Goal: Task Accomplishment & Management: Complete application form

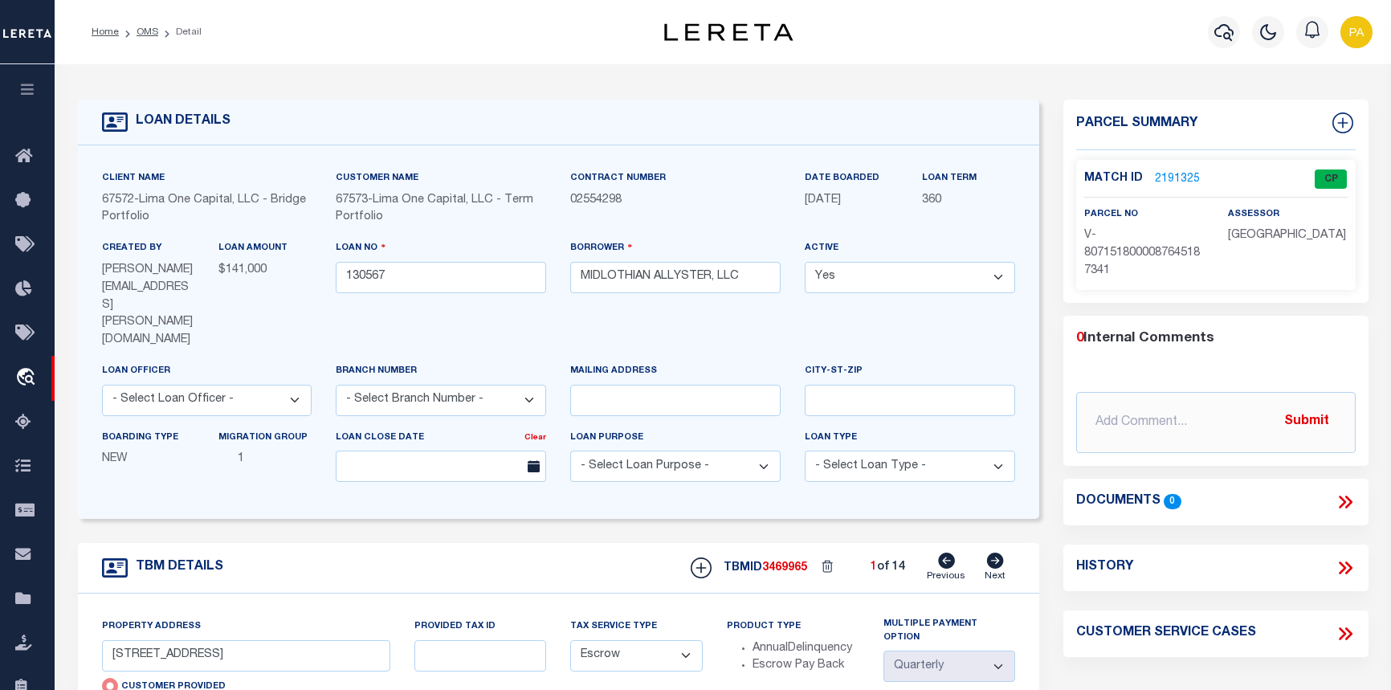
select select "200"
select select "Escrow"
select select "4"
click at [141, 27] on link "OMS" at bounding box center [148, 32] width 22 height 10
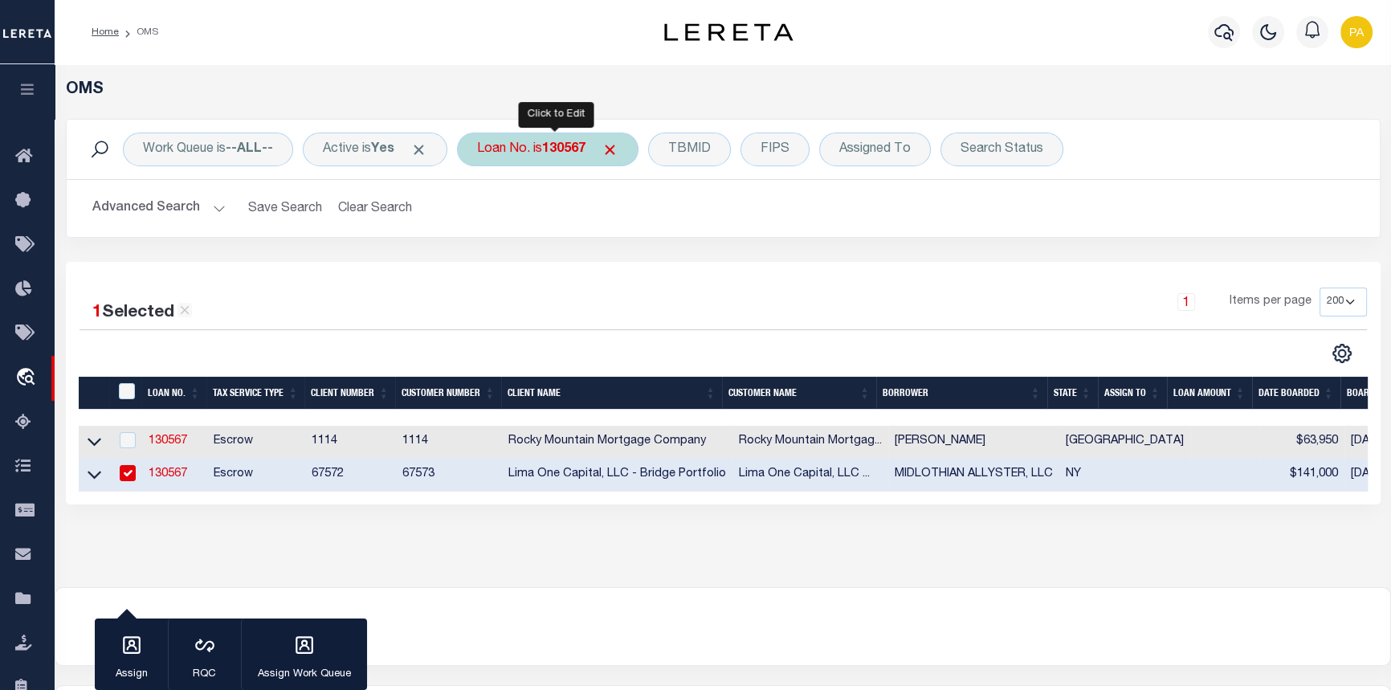
click at [561, 137] on div "Loan No. is 130567" at bounding box center [548, 150] width 182 height 34
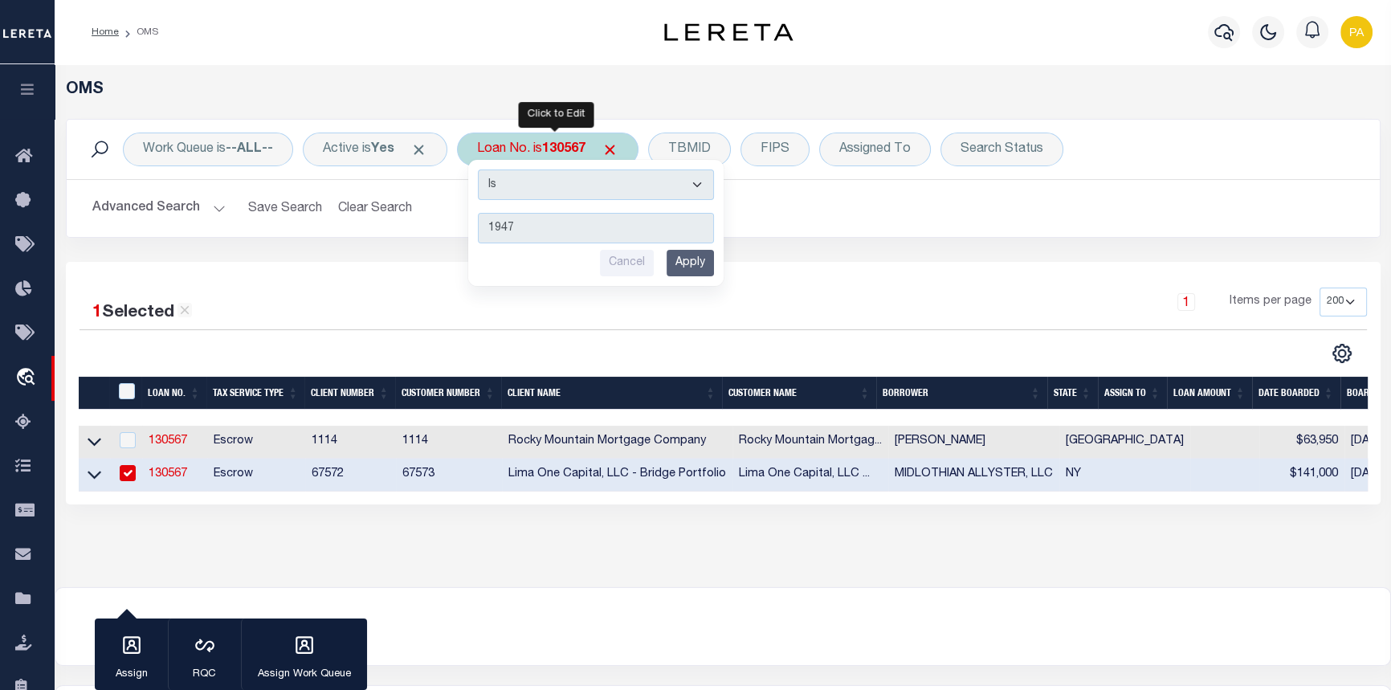
type input "19474"
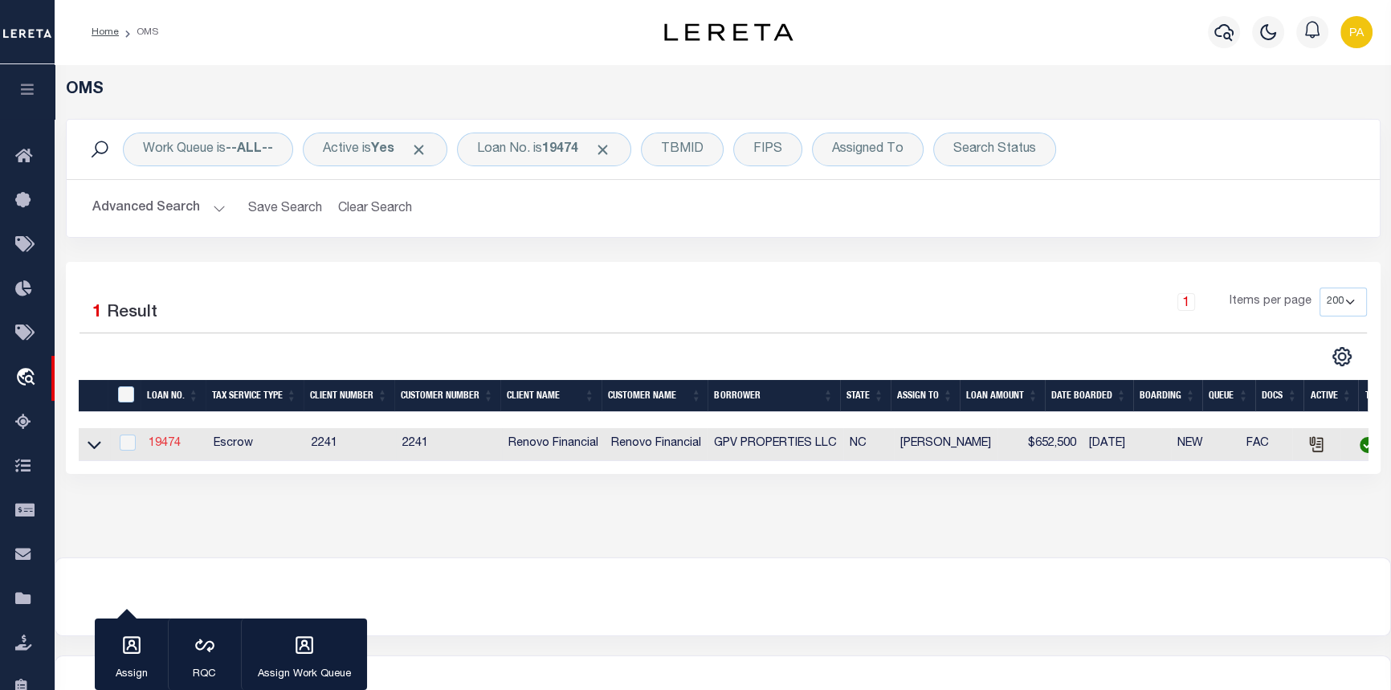
click at [161, 449] on link "19474" at bounding box center [165, 443] width 32 height 11
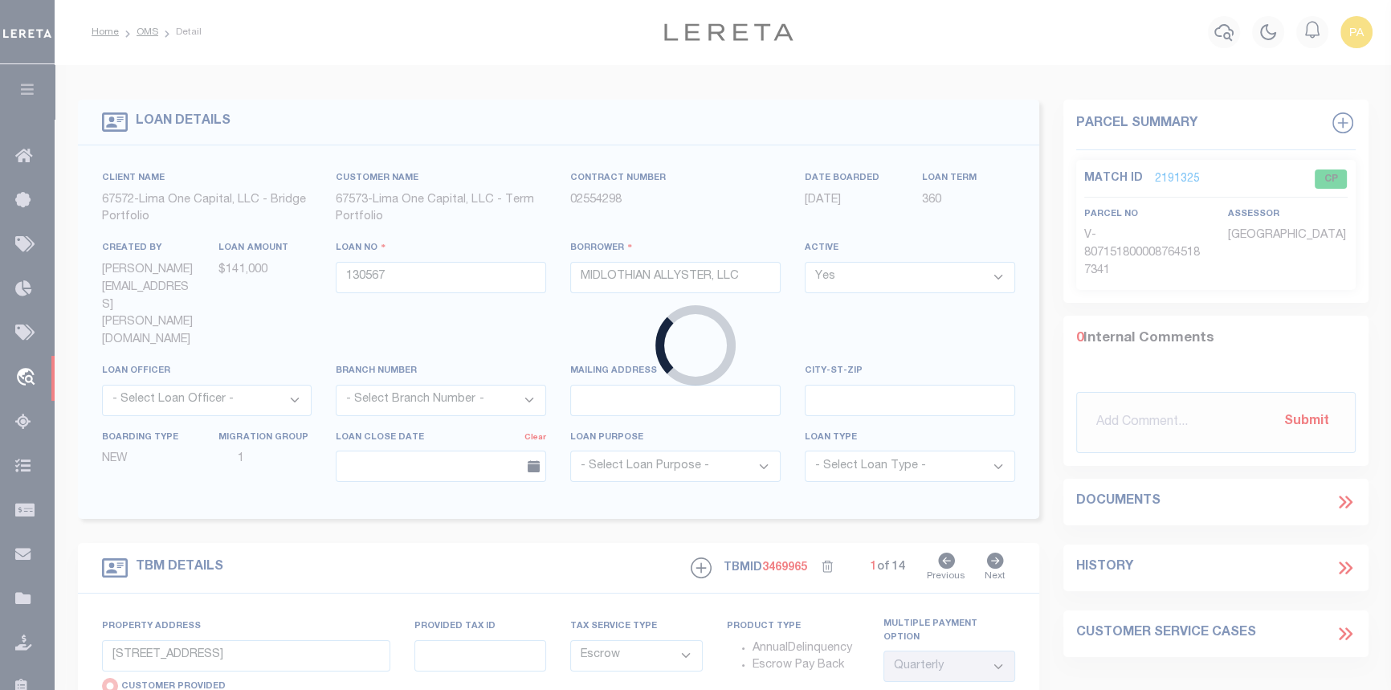
type input "19474"
type input "GPV PROPERTIES LLC"
select select
type input "[STREET_ADDRESS]"
type input "[GEOGRAPHIC_DATA]"
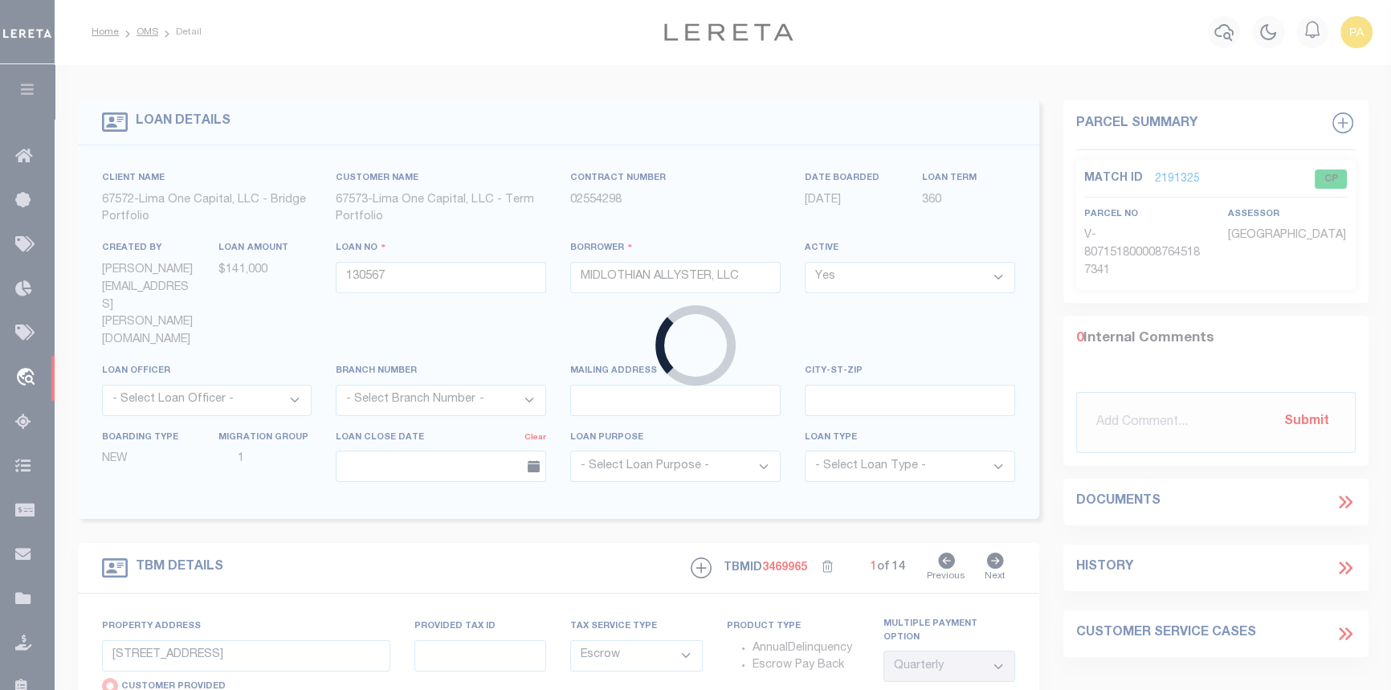
select select "400"
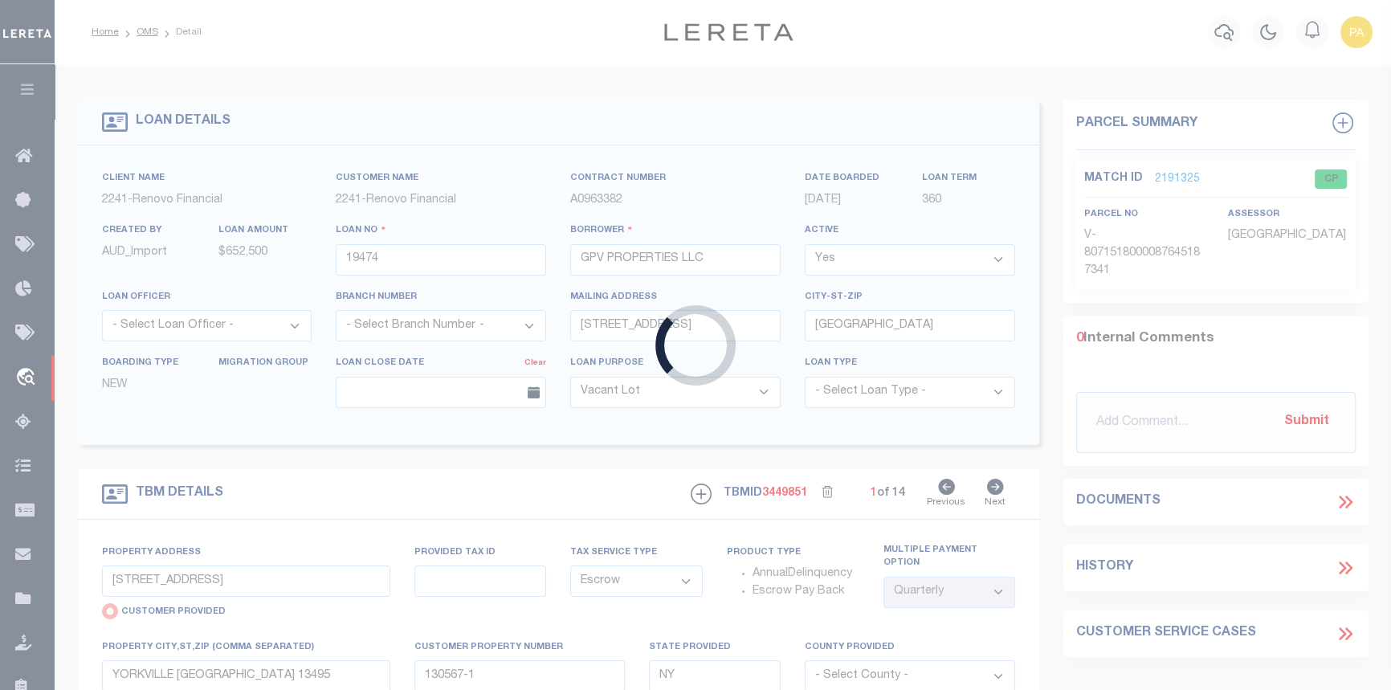
type input "[STREET_ADDRESS]"
radio input "false"
select select
type input "[GEOGRAPHIC_DATA]"
type input "a0kUS00000BJkVT"
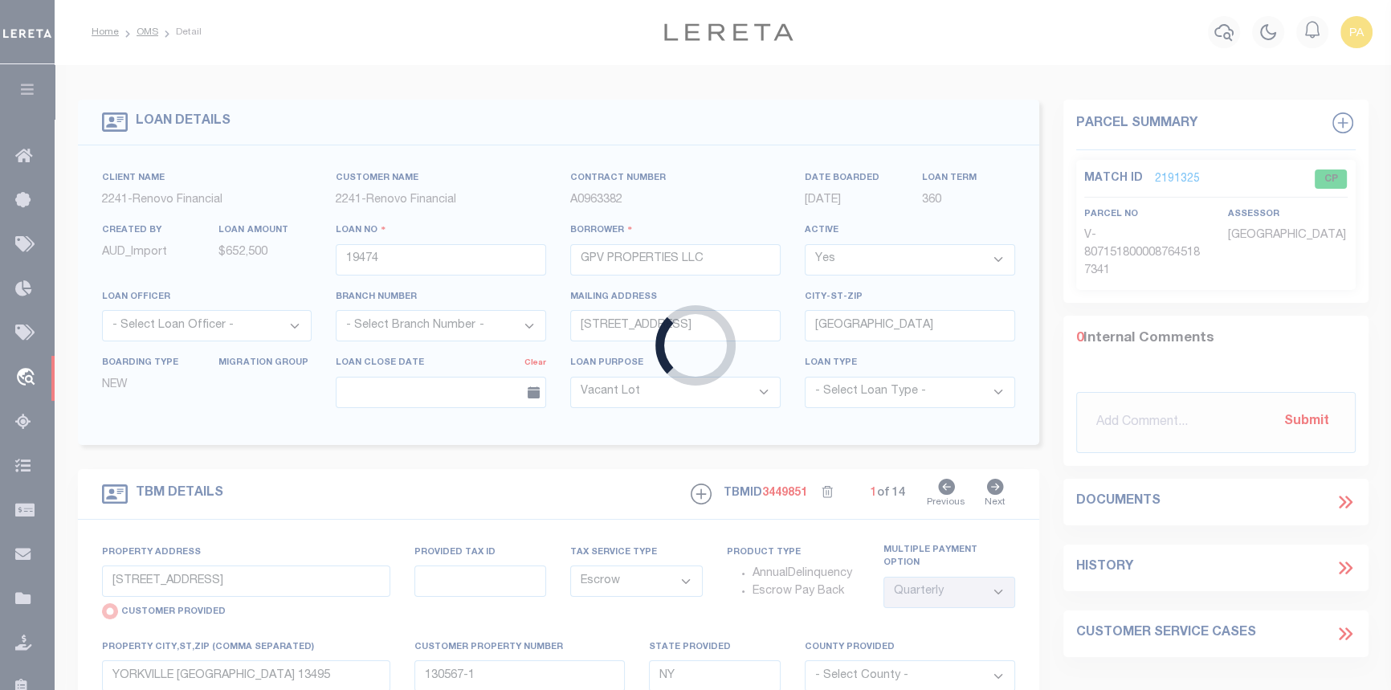
type input "NC"
select select
type textarea "LEGAL REQUIRED"
select select "25066"
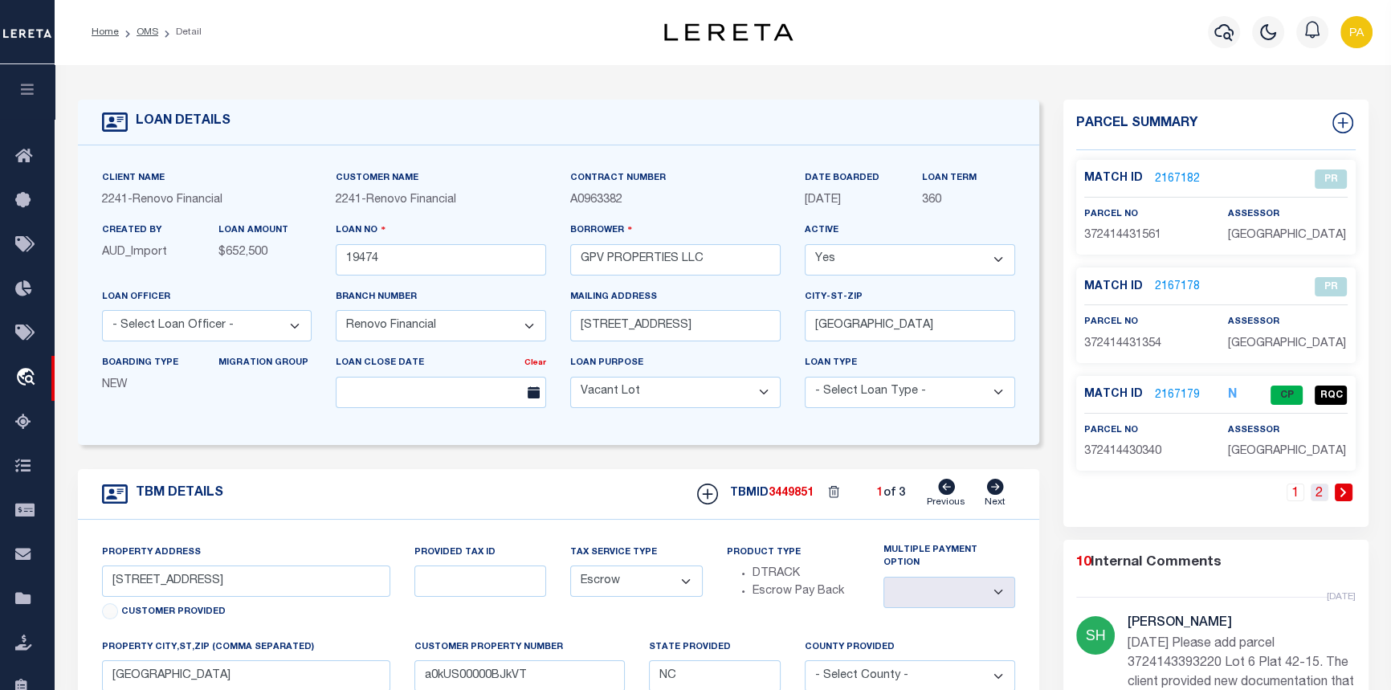
click at [1318, 496] on link "2" at bounding box center [1320, 492] width 18 height 18
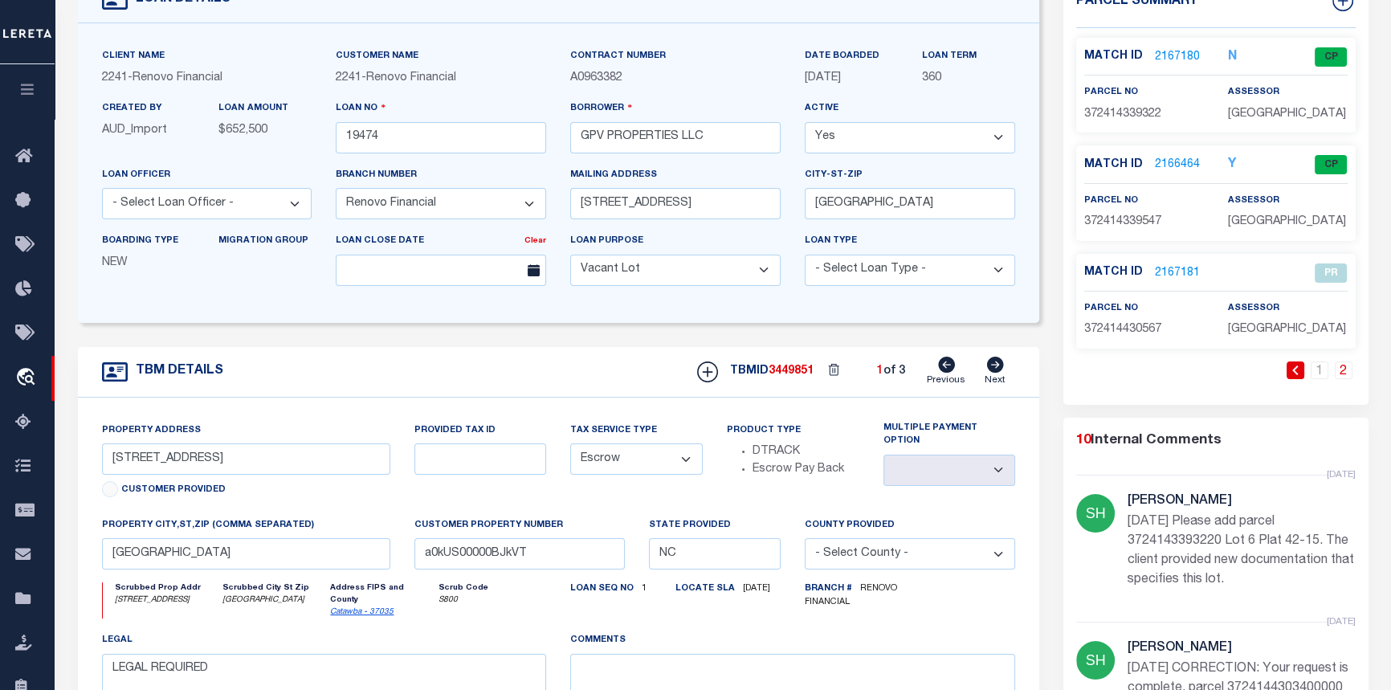
scroll to position [145, 0]
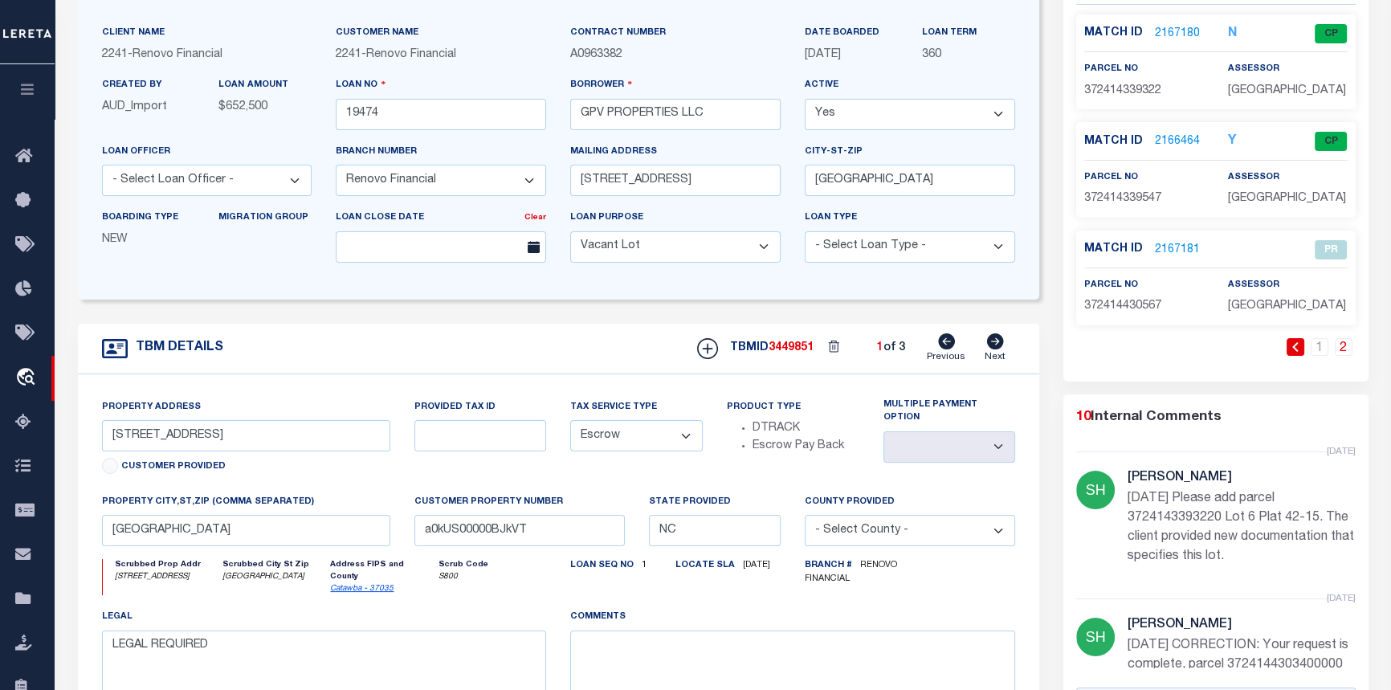
click at [1340, 350] on link "2" at bounding box center [1344, 347] width 18 height 18
click at [1324, 352] on link "1" at bounding box center [1320, 347] width 18 height 18
click at [1321, 348] on link "2" at bounding box center [1320, 347] width 18 height 18
click at [1178, 30] on link "2167180" at bounding box center [1177, 34] width 45 height 17
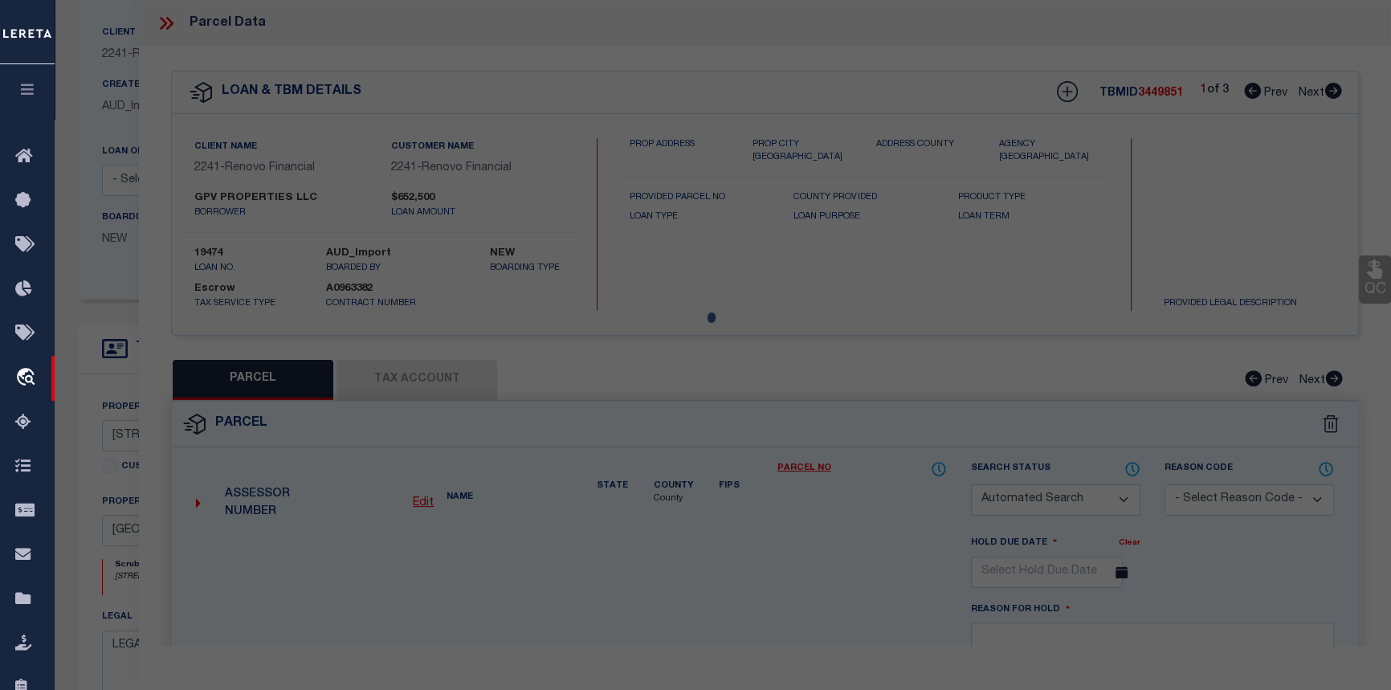
checkbox input "false"
select select "CP"
select select "099"
type input "ALV PROPERTIES LLC & GPV PROPERTIES LLC"
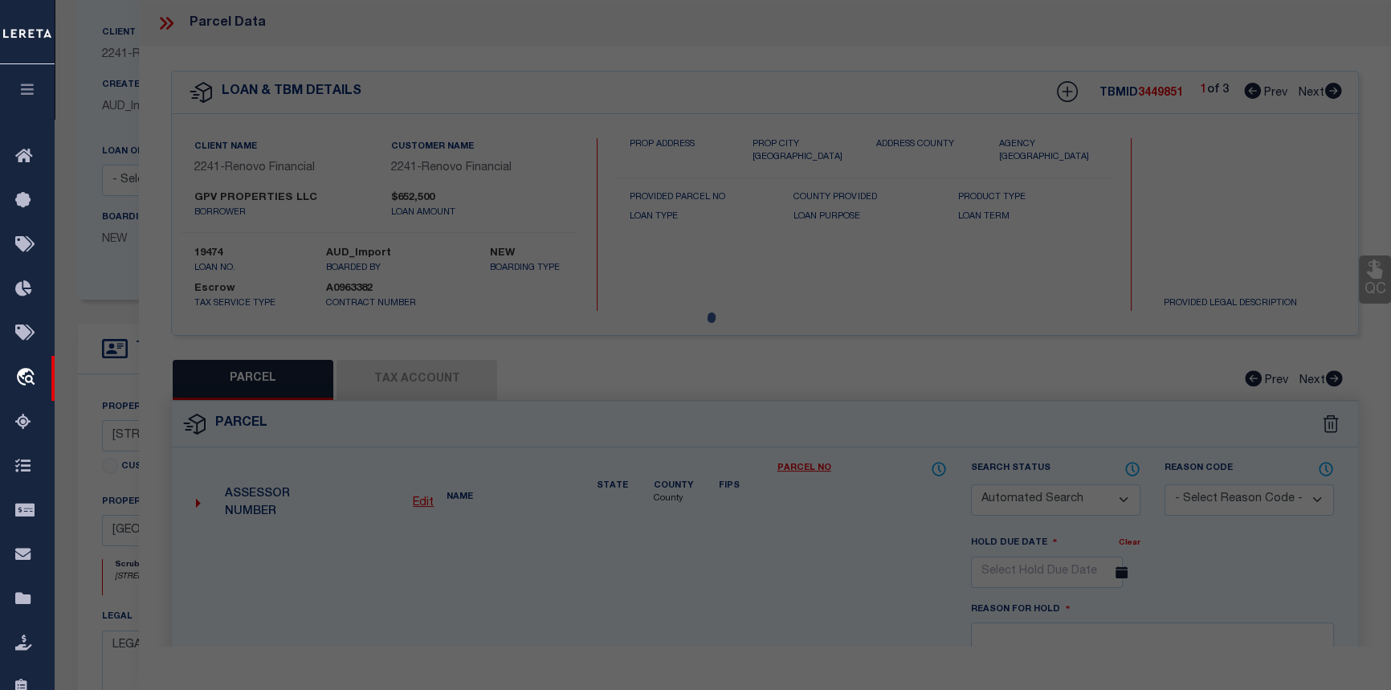
select select "ATL"
select select
type input "2602 31ST AVENUE CT NE"
type input "HICKORY, NC 28601"
type textarea "LOT 6 PLAT 42-135"
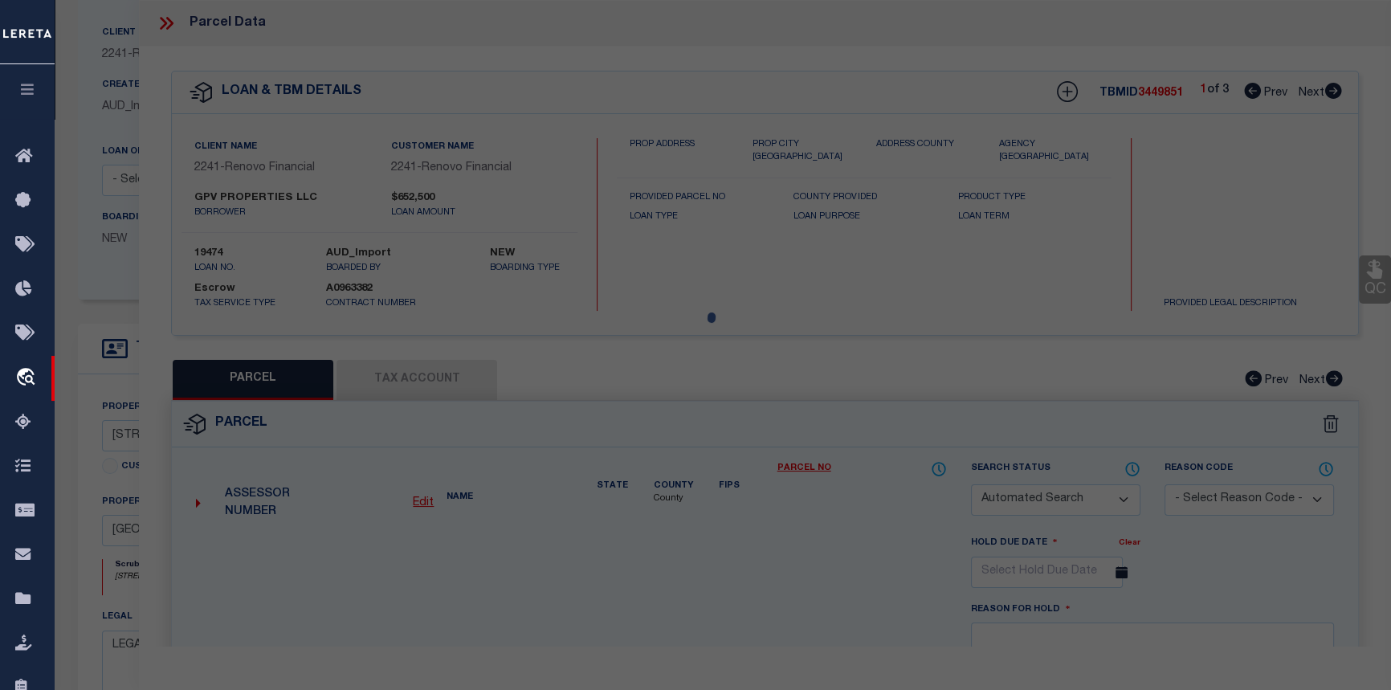
type textarea "PER CLIENT: Please add parcel 3724143393220 Lot 6 Plat 42-15. Parcel not requir…"
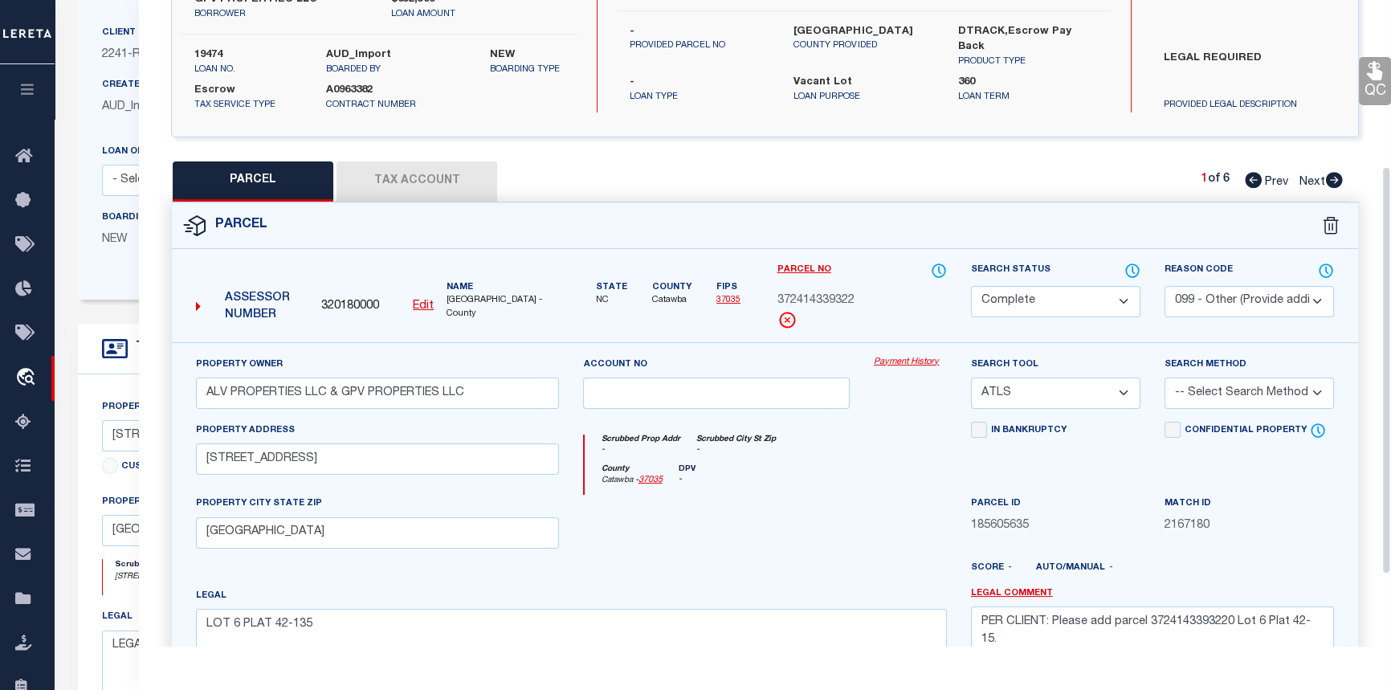
scroll to position [0, 0]
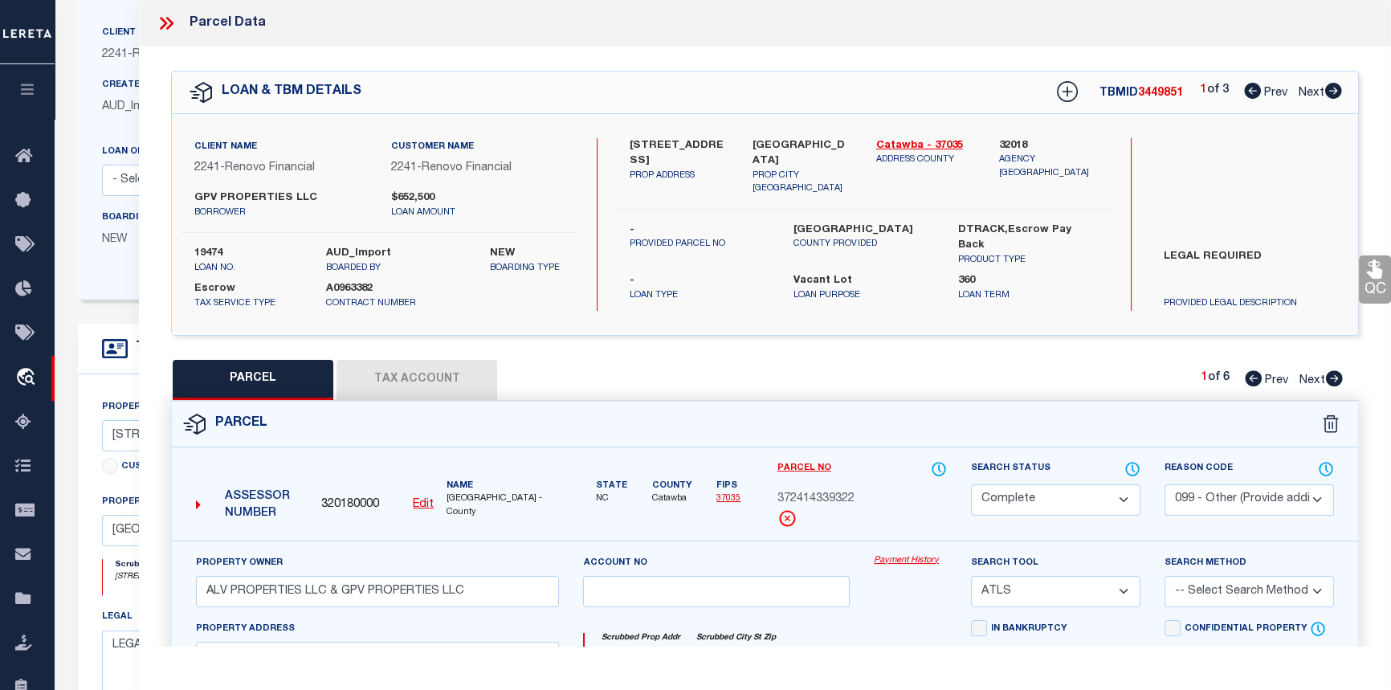
click at [900, 557] on link "Payment History" at bounding box center [910, 561] width 73 height 14
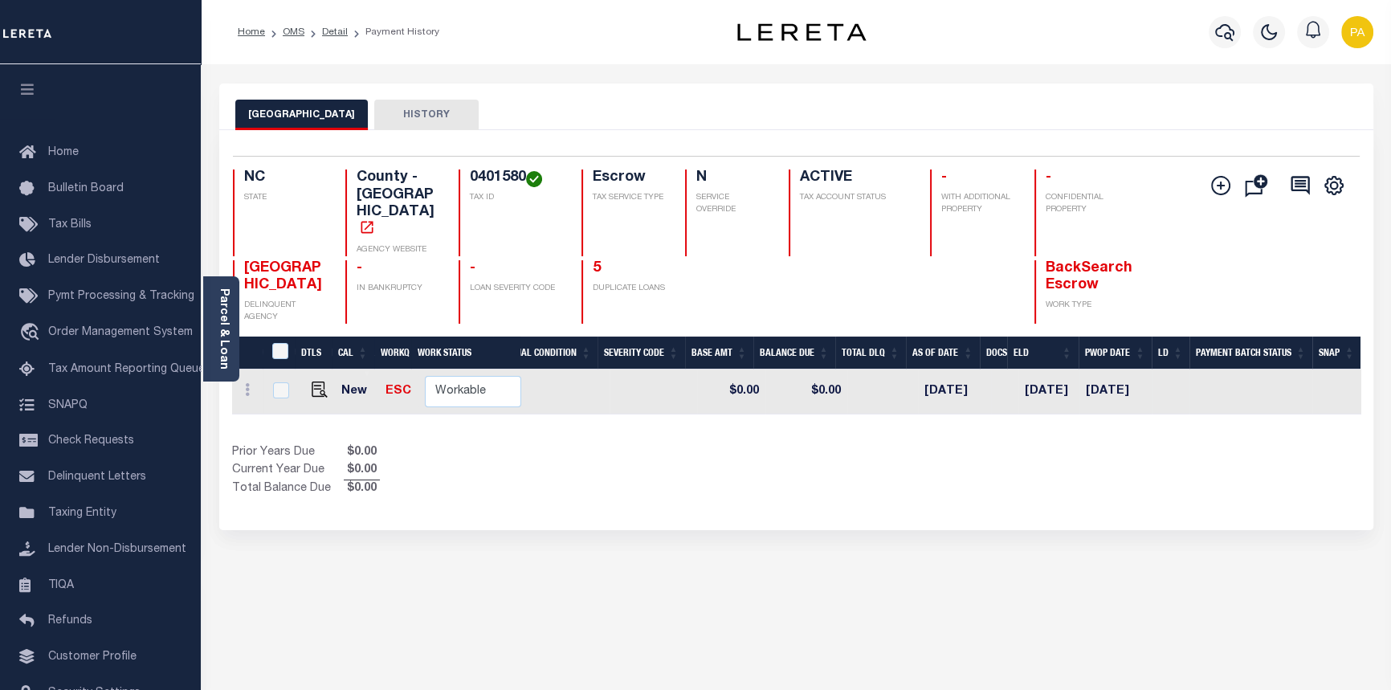
scroll to position [0, 376]
